Goal: Task Accomplishment & Management: Use online tool/utility

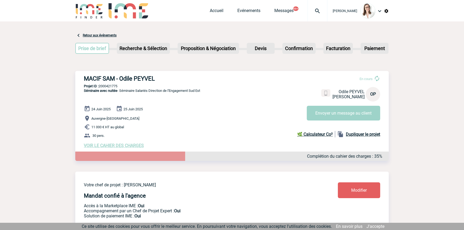
click at [311, 10] on img at bounding box center [317, 11] width 19 height 6
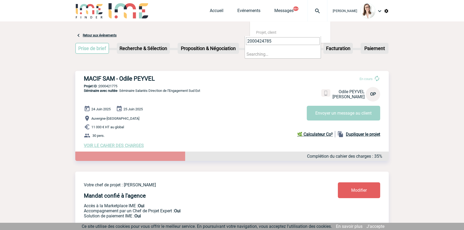
type input "2000424785"
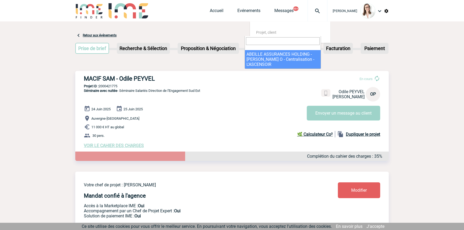
select select "24286"
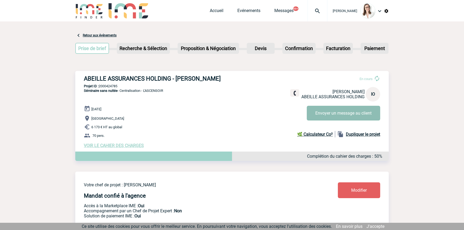
click at [335, 112] on button "Envoyer un message au client" at bounding box center [343, 113] width 73 height 15
click at [311, 10] on img at bounding box center [317, 11] width 19 height 6
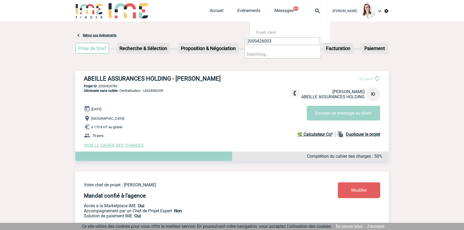
type input "2000426003"
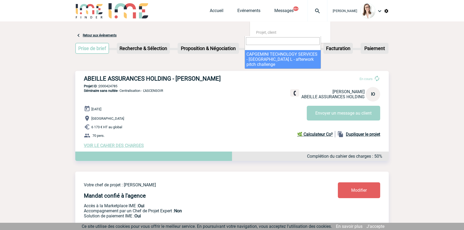
select select "25504"
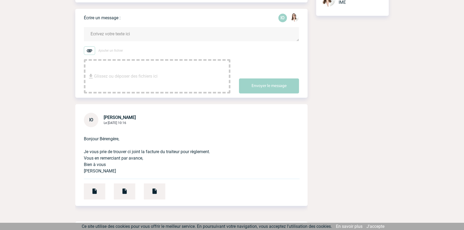
scroll to position [162, 0]
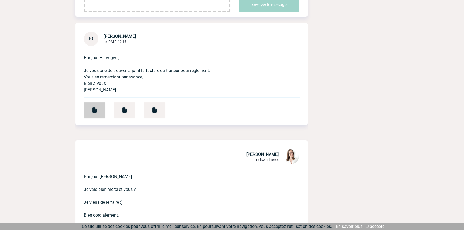
click at [94, 110] on img at bounding box center [94, 110] width 6 height 6
click at [124, 104] on div at bounding box center [124, 110] width 21 height 16
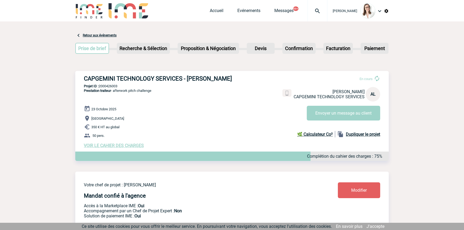
click at [108, 87] on p "Projet ID : 2000426003" at bounding box center [231, 86] width 313 height 4
copy p "2000426003"
click at [108, 147] on span "VOIR LE CAHIER DES CHARGES" at bounding box center [114, 145] width 60 height 5
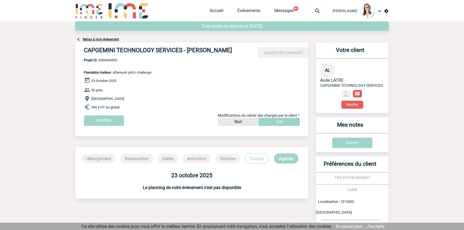
click at [254, 159] on p "Traiteur" at bounding box center [257, 158] width 24 height 10
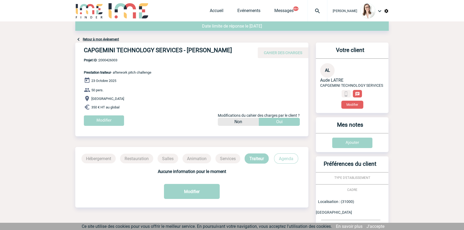
click at [115, 39] on link "Retour à mon événement" at bounding box center [101, 39] width 36 height 4
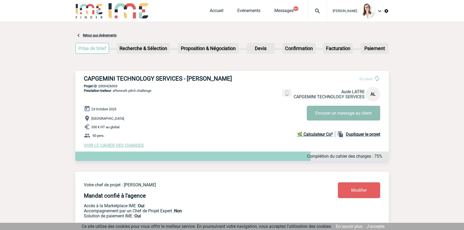
click at [327, 115] on button "Envoyer un message au client" at bounding box center [343, 113] width 73 height 15
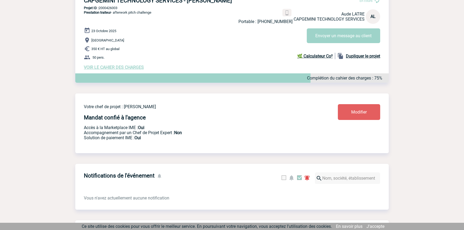
scroll to position [51, 0]
